Goal: Task Accomplishment & Management: Use online tool/utility

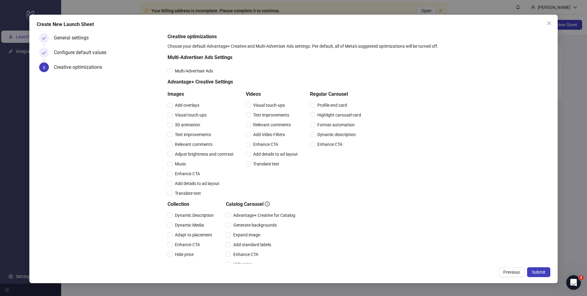
scroll to position [79, 0]
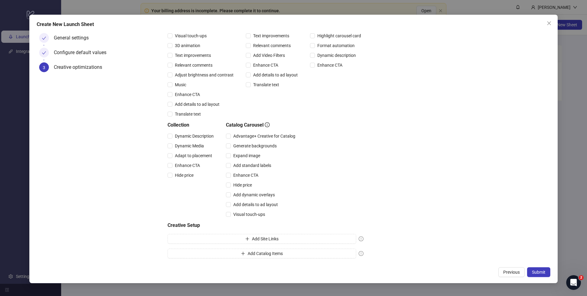
click at [136, 13] on div "Create New Launch Sheet General settings Configure default values 3 Creative op…" at bounding box center [293, 148] width 587 height 296
click at [552, 24] on span "Close" at bounding box center [549, 23] width 10 height 5
